Goal: Transaction & Acquisition: Purchase product/service

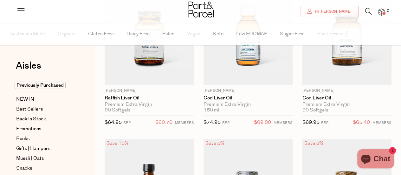
scroll to position [50, 0]
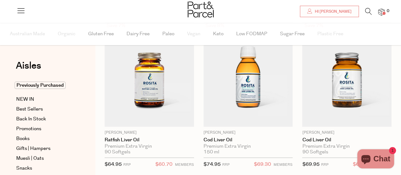
click at [346, 120] on span "Add To Parcel" at bounding box center [347, 123] width 39 height 7
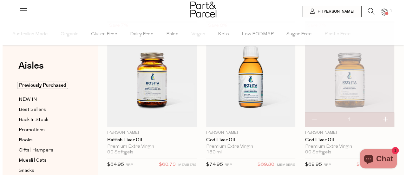
scroll to position [0, 0]
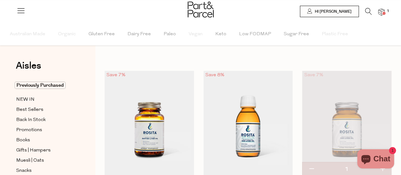
click at [370, 15] on link at bounding box center [369, 13] width 7 height 7
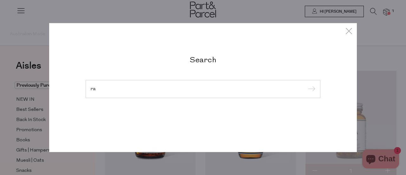
type input "r"
type input "bio ray immune"
click at [306, 84] on input "submit" at bounding box center [311, 89] width 10 height 10
click at [313, 90] on input "submit" at bounding box center [311, 89] width 10 height 10
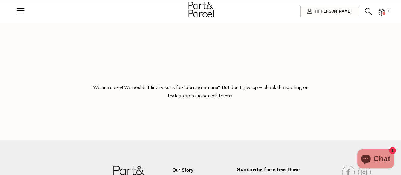
click at [367, 11] on icon at bounding box center [369, 11] width 7 height 7
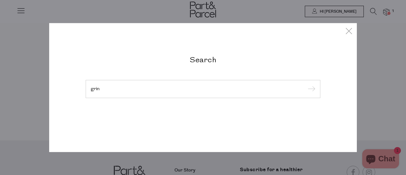
type input "grin"
click at [306, 84] on input "submit" at bounding box center [311, 89] width 10 height 10
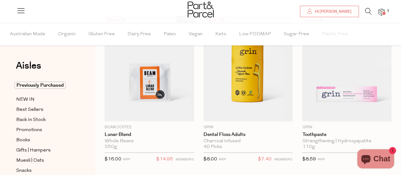
scroll to position [93, 0]
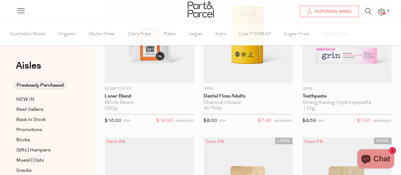
click at [346, 76] on span "Add To Parcel" at bounding box center [347, 79] width 39 height 7
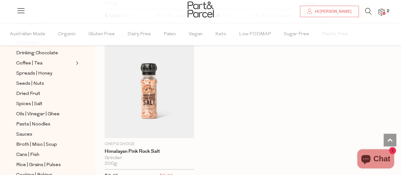
scroll to position [168, 0]
click at [367, 10] on icon at bounding box center [369, 11] width 7 height 7
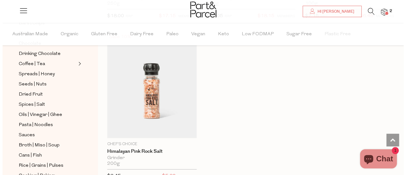
scroll to position [686, 0]
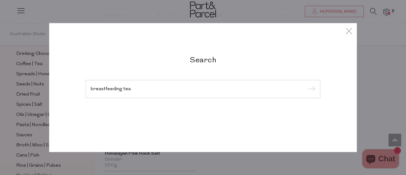
type input "breastfeeding tea"
click at [306, 84] on input "submit" at bounding box center [311, 89] width 10 height 10
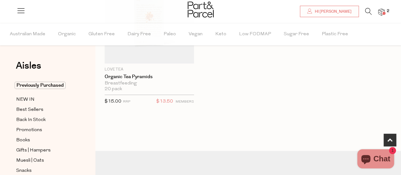
scroll to position [112, 0]
click at [161, 57] on span "Add To Parcel" at bounding box center [149, 60] width 39 height 7
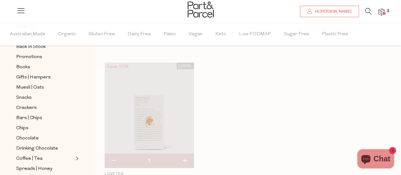
scroll to position [73, 0]
click at [27, 105] on span "Crackers" at bounding box center [26, 108] width 21 height 8
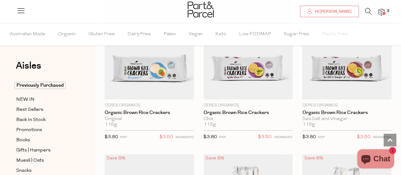
scroll to position [409, 0]
click at [261, 89] on span "Add To Parcel" at bounding box center [249, 96] width 86 height 14
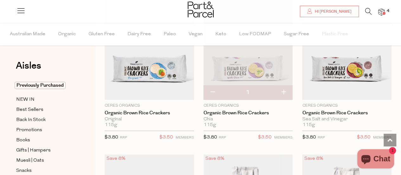
click at [287, 89] on button "button" at bounding box center [284, 92] width 18 height 14
type input "2"
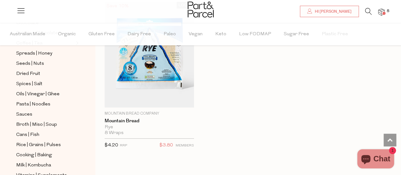
scroll to position [187, 0]
click at [35, 122] on span "Broth | Miso | Soup" at bounding box center [36, 126] width 41 height 8
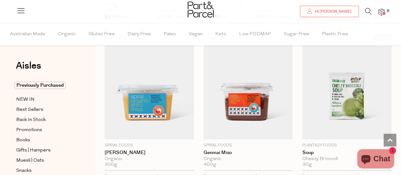
click at [366, 14] on icon at bounding box center [369, 11] width 7 height 7
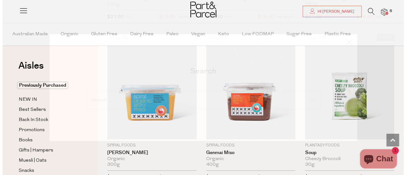
scroll to position [1506, 0]
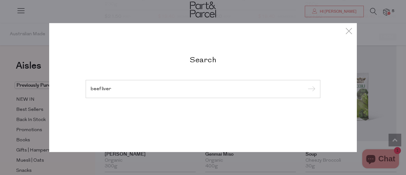
type input "beef liver"
click at [306, 84] on input "submit" at bounding box center [311, 89] width 10 height 10
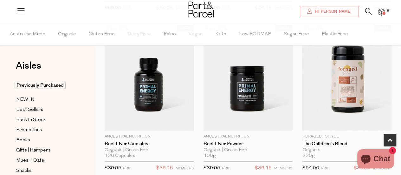
scroll to position [206, 0]
click at [259, 123] on span "Add To Parcel" at bounding box center [247, 126] width 39 height 7
click at [259, 122] on span "Adding..." at bounding box center [247, 124] width 23 height 7
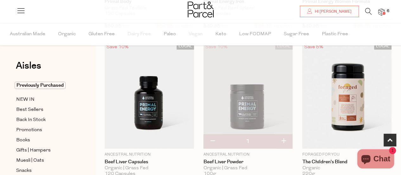
scroll to position [188, 0]
click at [242, 84] on img at bounding box center [248, 95] width 89 height 105
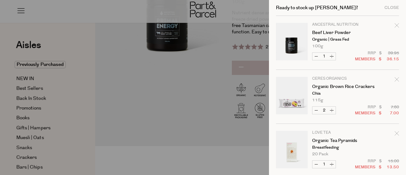
click at [189, 149] on div at bounding box center [203, 87] width 406 height 175
